Goal: Transaction & Acquisition: Purchase product/service

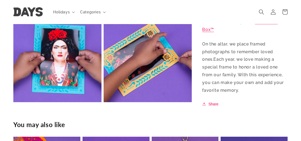
scroll to position [237, 0]
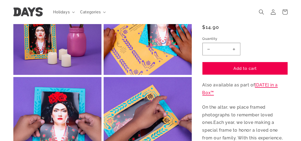
click at [215, 93] on link "[DATE] in a Box™" at bounding box center [240, 89] width 76 height 13
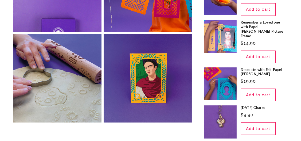
scroll to position [285, 0]
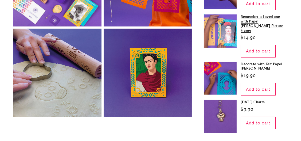
click at [251, 19] on link "Remember a Loved one with Papel [PERSON_NAME] Picture Frame" at bounding box center [264, 23] width 46 height 18
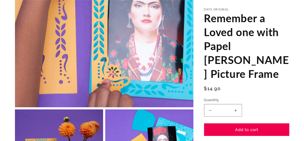
scroll to position [124, 0]
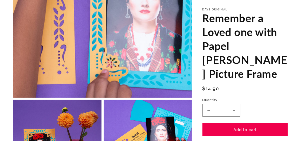
click at [13, 97] on button "Open media 1 in modal" at bounding box center [13, 97] width 0 height 0
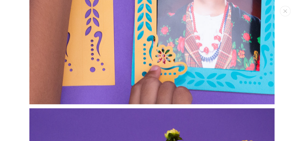
scroll to position [148, 0]
